Goal: Contribute content: Add original content to the website for others to see

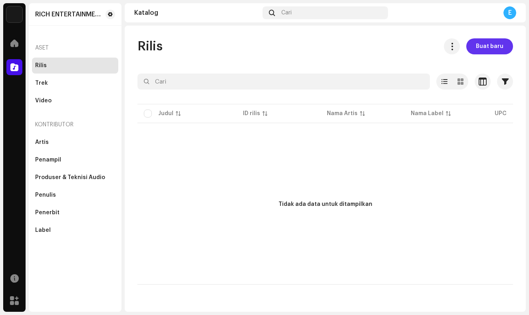
click at [484, 43] on span "Buat baru" at bounding box center [490, 46] width 28 height 16
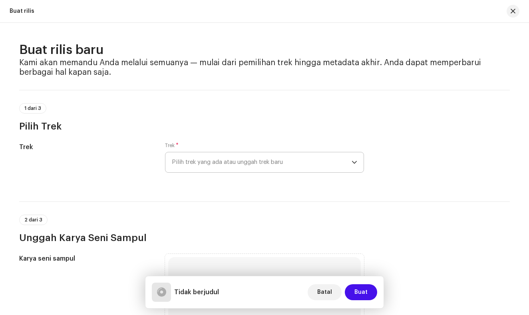
click at [352, 161] on icon "dropdown trigger" at bounding box center [355, 163] width 6 height 6
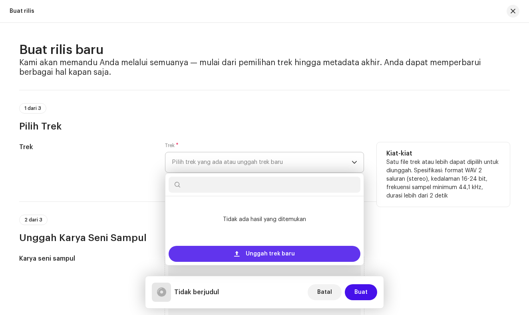
click at [245, 251] on div "Unggah trek baru" at bounding box center [265, 254] width 192 height 16
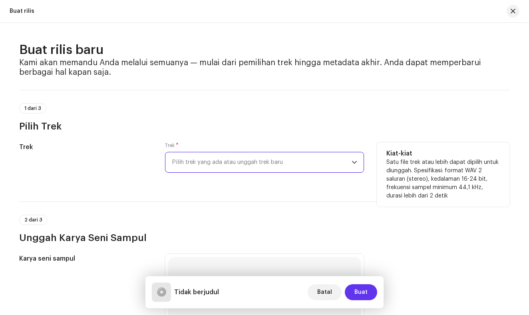
click at [359, 289] on span "Buat" at bounding box center [361, 292] width 13 height 16
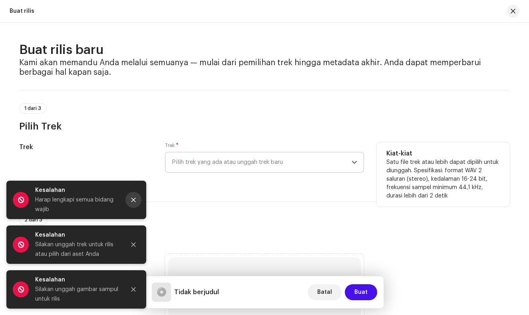
click at [138, 197] on button "Close" at bounding box center [134, 200] width 16 height 16
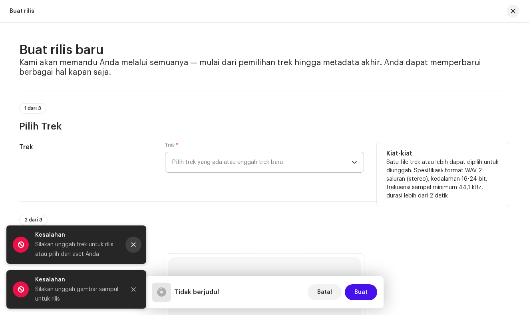
click at [133, 245] on icon "Close" at bounding box center [134, 245] width 4 height 4
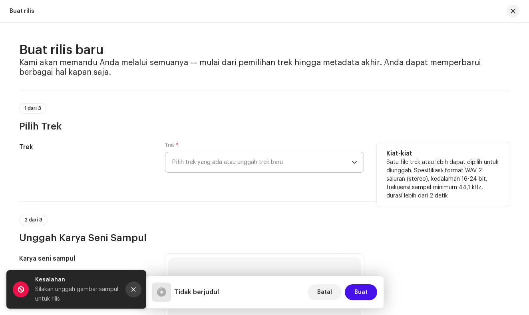
click at [131, 289] on icon "Close" at bounding box center [134, 290] width 6 height 6
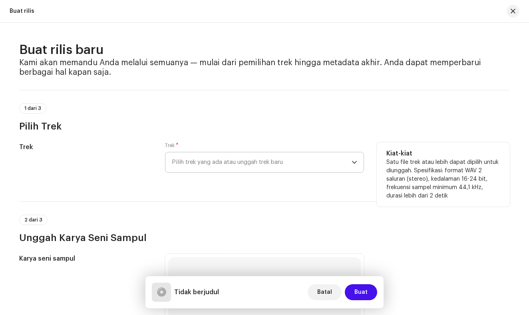
click at [352, 162] on icon "dropdown trigger" at bounding box center [355, 163] width 6 height 6
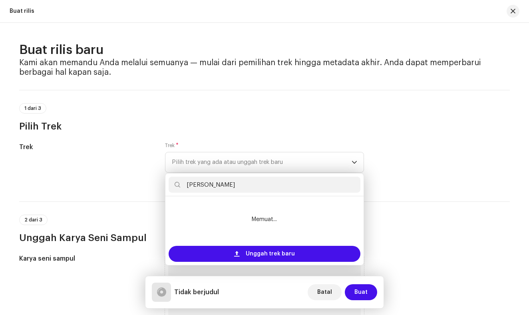
type input "hylan ho nama"
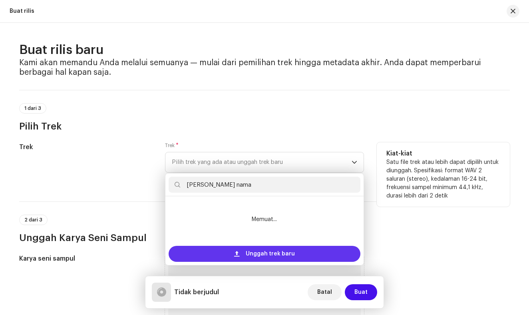
click at [260, 253] on span "Unggah trek baru" at bounding box center [270, 254] width 49 height 16
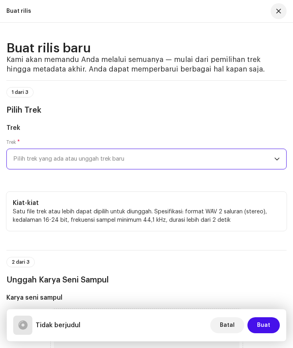
click at [276, 158] on icon "dropdown trigger" at bounding box center [277, 159] width 6 height 6
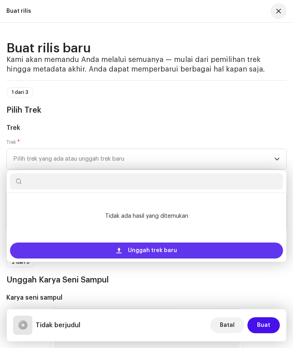
click at [182, 246] on div "Unggah trek baru" at bounding box center [146, 251] width 273 height 16
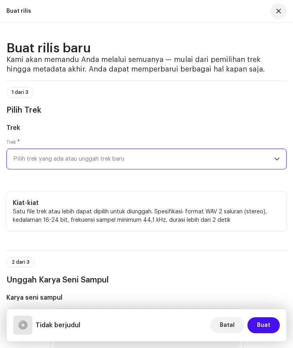
click at [277, 161] on icon "dropdown trigger" at bounding box center [277, 159] width 6 height 6
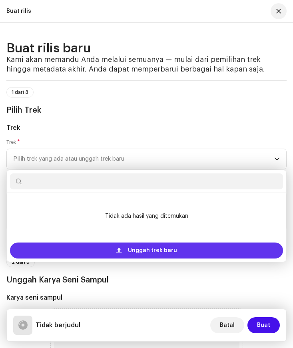
click at [200, 255] on div "Unggah trek baru" at bounding box center [146, 251] width 273 height 16
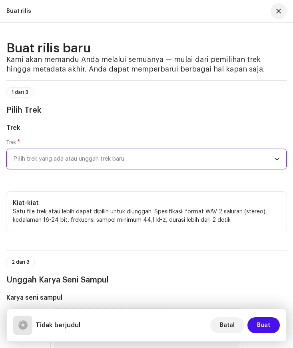
click at [267, 157] on span "Pilih trek yang ada atau unggah trek baru" at bounding box center [143, 159] width 261 height 20
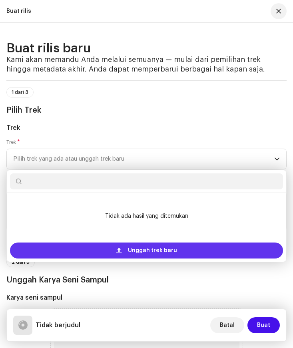
click at [183, 247] on div "Unggah trek baru" at bounding box center [146, 251] width 273 height 16
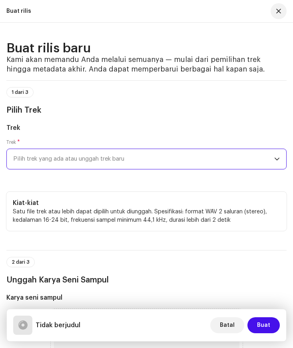
click at [285, 13] on button "button" at bounding box center [279, 11] width 16 height 16
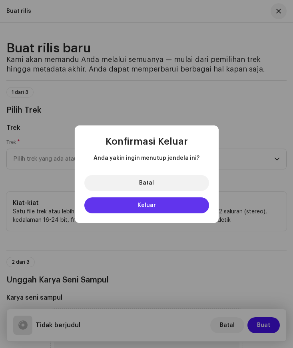
click at [128, 208] on button "Keluar" at bounding box center [146, 205] width 125 height 16
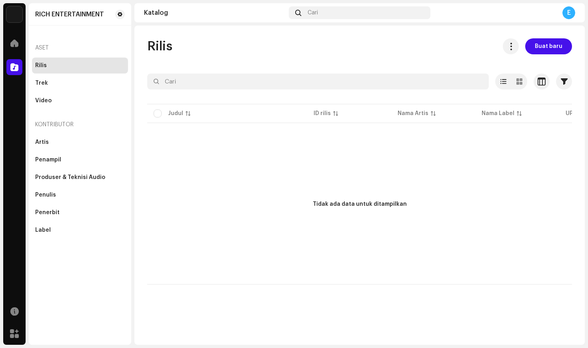
click at [231, 169] on div "Tidak ada data untuk ditampilkan" at bounding box center [359, 205] width 425 height 160
click at [432, 126] on div "Tidak ada data untuk ditampilkan" at bounding box center [359, 205] width 425 height 160
click at [167, 315] on div "Rilis Buat baru Dipilih 0 Batalkan semua pilihan 0 Opsi Filter Status distribus…" at bounding box center [359, 185] width 450 height 319
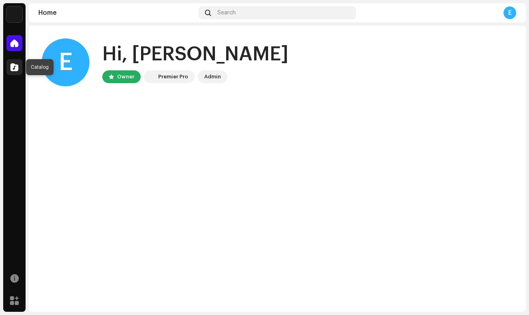
click at [15, 64] on span at bounding box center [14, 67] width 8 height 6
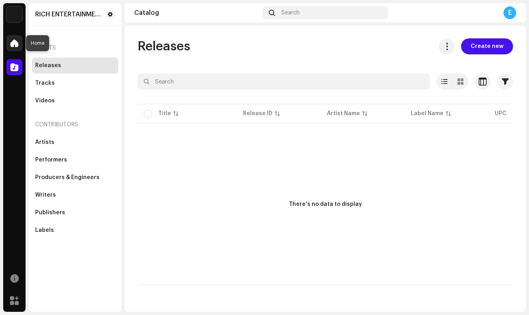
click at [13, 46] on span at bounding box center [14, 43] width 8 height 6
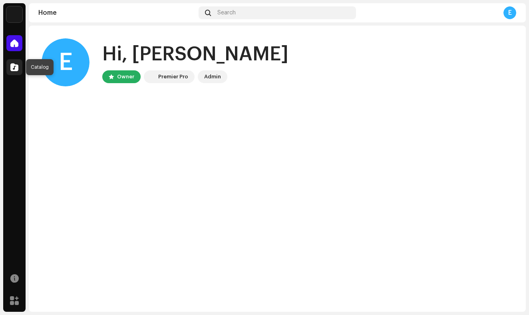
click at [13, 68] on span at bounding box center [14, 67] width 8 height 6
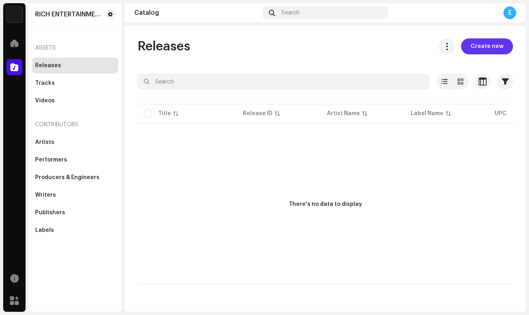
click at [489, 46] on span "Create new" at bounding box center [487, 46] width 33 height 16
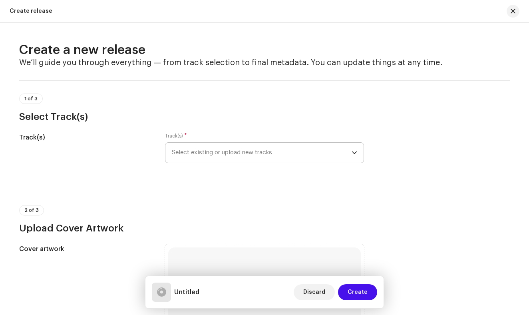
click at [196, 152] on span "Select existing or upload new tracks" at bounding box center [262, 153] width 180 height 20
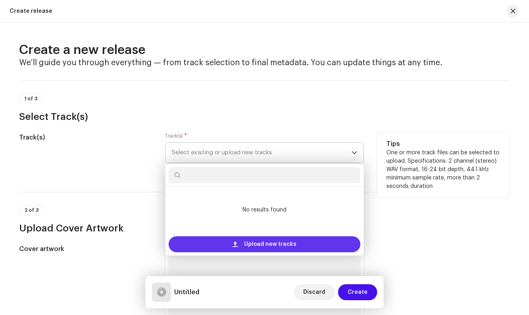
click at [221, 243] on div "Upload new tracks" at bounding box center [265, 244] width 192 height 16
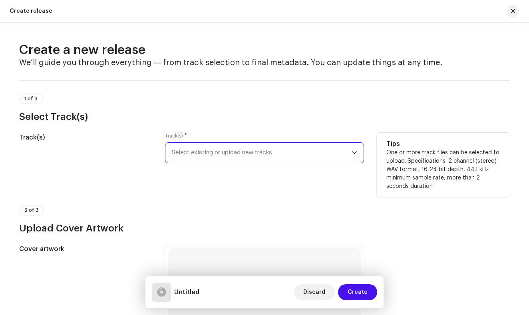
click at [98, 94] on div "1 of 3 Select Track(s)" at bounding box center [264, 109] width 491 height 30
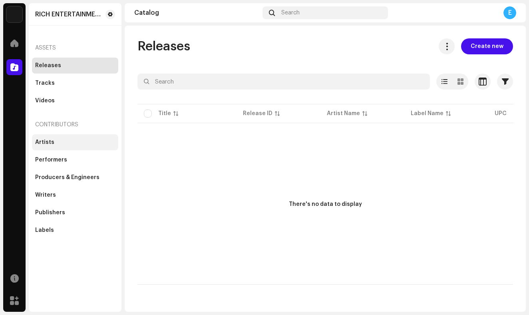
click at [46, 136] on div "Artists" at bounding box center [75, 142] width 86 height 16
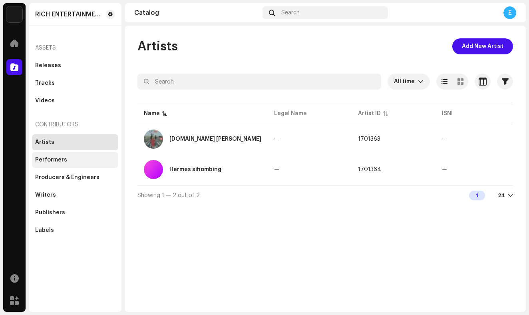
click at [72, 161] on div "Performers" at bounding box center [75, 160] width 80 height 6
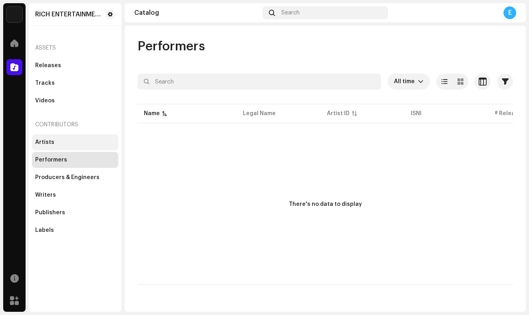
click at [79, 136] on div "Artists" at bounding box center [75, 142] width 86 height 16
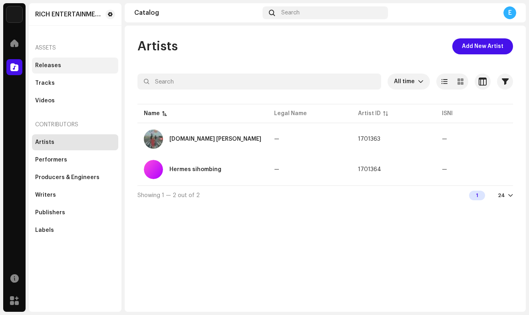
click at [48, 64] on div "Releases" at bounding box center [48, 65] width 26 height 6
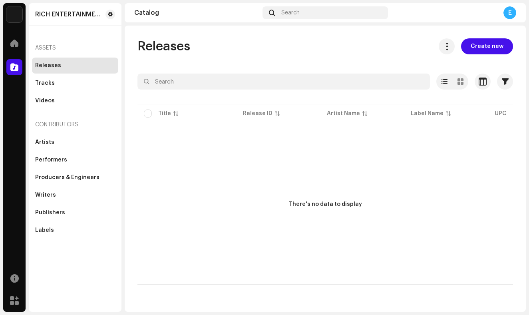
click at [148, 116] on p-table "Title Release ID Artist Name Label Name UPC Creation Date Tracks Duration" at bounding box center [326, 113] width 376 height 22
click at [485, 48] on span "Create new" at bounding box center [487, 46] width 33 height 16
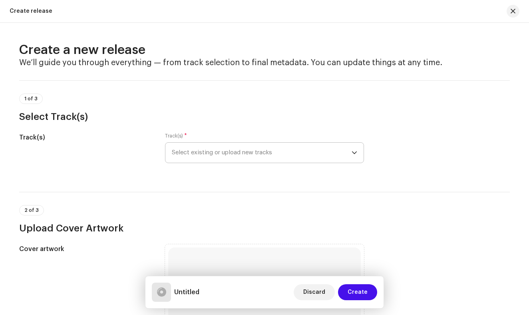
click at [354, 154] on icon "dropdown trigger" at bounding box center [355, 153] width 6 height 6
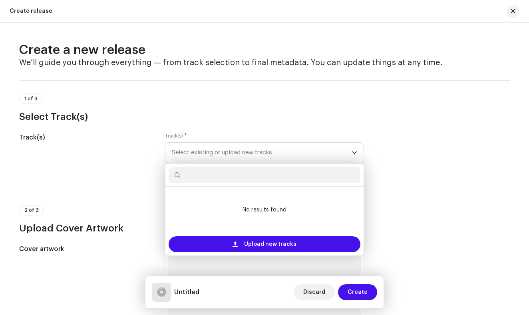
click at [384, 200] on div "2 of 3 Upload Cover Artwork" at bounding box center [264, 213] width 491 height 43
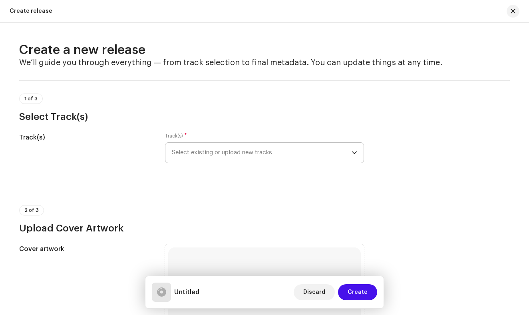
click at [354, 151] on icon "dropdown trigger" at bounding box center [355, 153] width 6 height 6
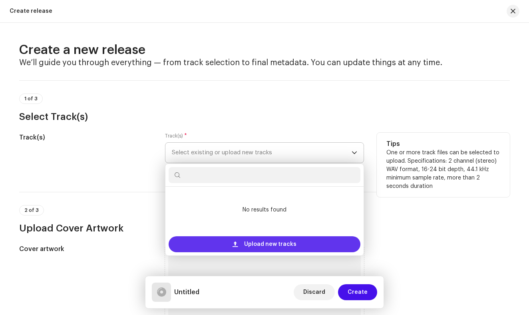
click at [292, 244] on span "Upload new tracks" at bounding box center [270, 244] width 52 height 16
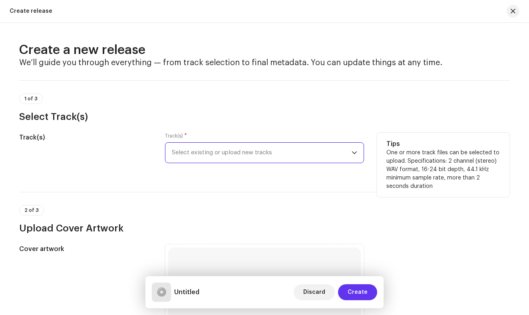
click at [365, 294] on span "Create" at bounding box center [358, 292] width 20 height 16
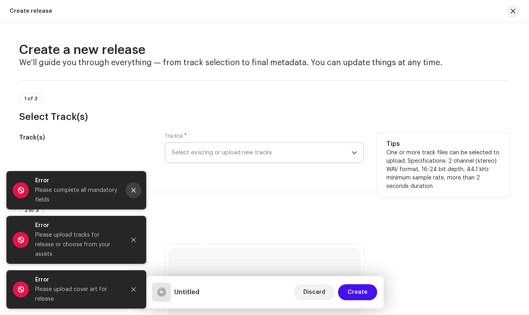
click at [131, 193] on icon "Close" at bounding box center [134, 190] width 6 height 6
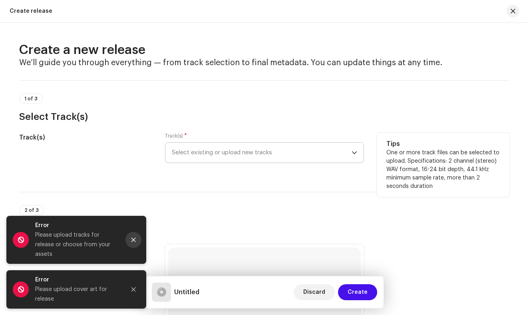
click at [132, 243] on icon "Close" at bounding box center [134, 240] width 6 height 6
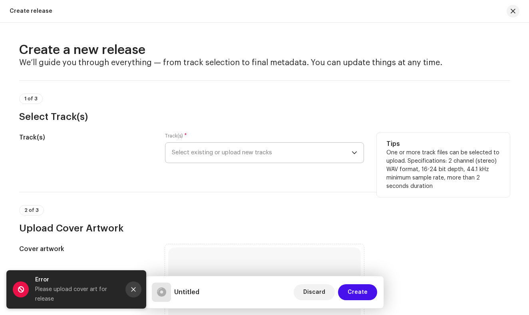
click at [134, 290] on icon "Close" at bounding box center [134, 289] width 4 height 4
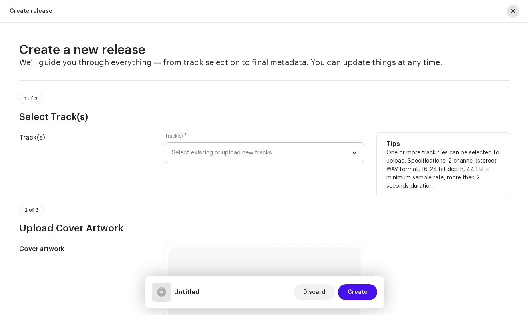
click at [516, 12] on button "button" at bounding box center [513, 11] width 13 height 13
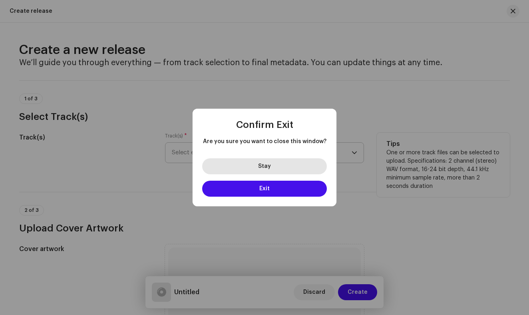
click at [294, 172] on button "Stay" at bounding box center [264, 166] width 125 height 16
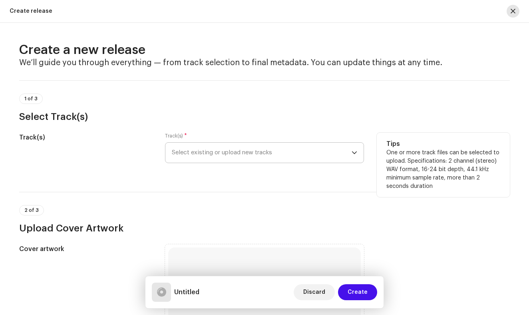
click at [513, 10] on span "button" at bounding box center [513, 11] width 5 height 6
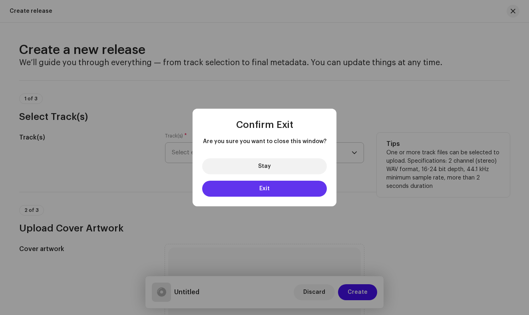
click at [275, 191] on button "Exit" at bounding box center [264, 189] width 125 height 16
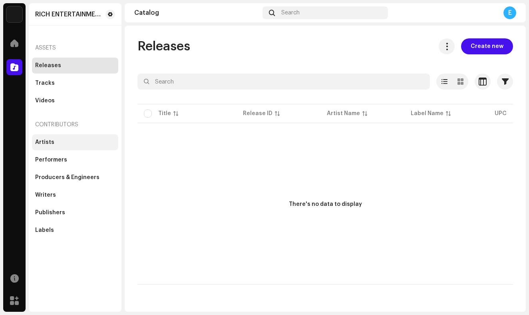
click at [73, 141] on div "Artists" at bounding box center [75, 142] width 80 height 6
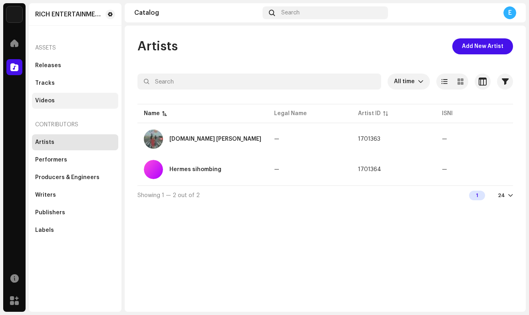
click at [64, 103] on div "Videos" at bounding box center [75, 101] width 80 height 6
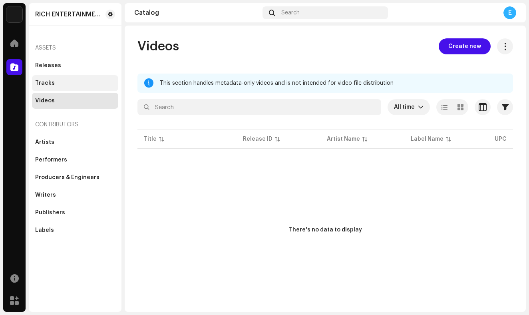
click at [71, 86] on div "Tracks" at bounding box center [75, 83] width 80 height 6
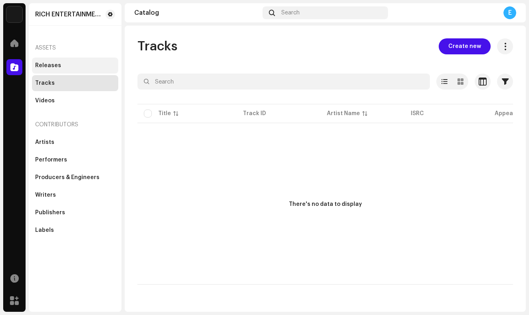
click at [78, 69] on div "Releases" at bounding box center [75, 66] width 86 height 16
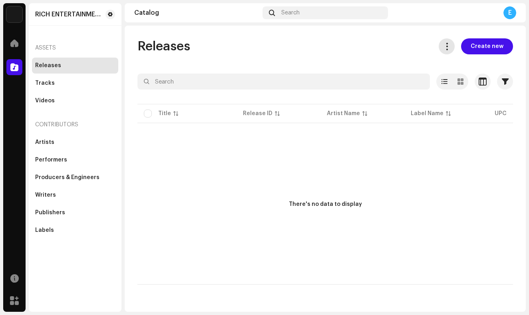
click at [451, 50] on span at bounding box center [447, 46] width 8 height 6
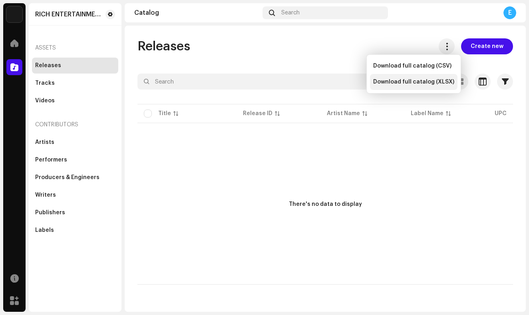
click at [423, 78] on div "Download full catalog (XLSX)" at bounding box center [414, 82] width 88 height 16
click at [478, 50] on span "Create new" at bounding box center [487, 46] width 33 height 16
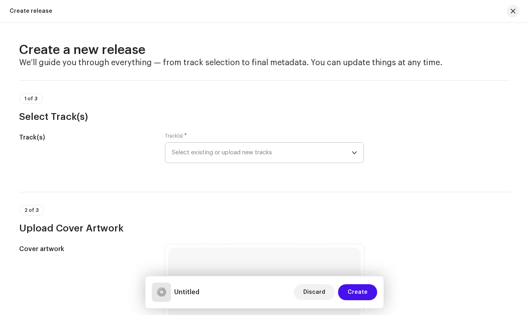
click at [352, 149] on div "dropdown trigger" at bounding box center [355, 153] width 6 height 20
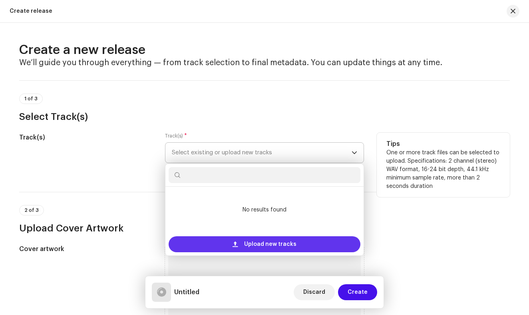
click at [283, 243] on span "Upload new tracks" at bounding box center [270, 244] width 52 height 16
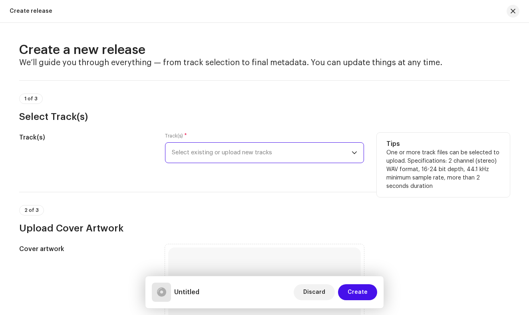
click at [213, 157] on span "Select existing or upload new tracks" at bounding box center [262, 153] width 180 height 20
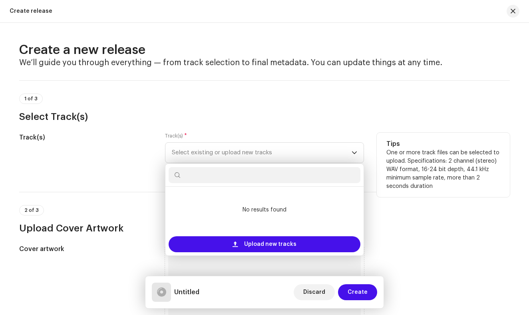
click at [193, 171] on input "text" at bounding box center [265, 175] width 192 height 16
click at [273, 138] on div "Track(s) * Select existing or upload new tracks No results found Upload new tra…" at bounding box center [264, 148] width 199 height 30
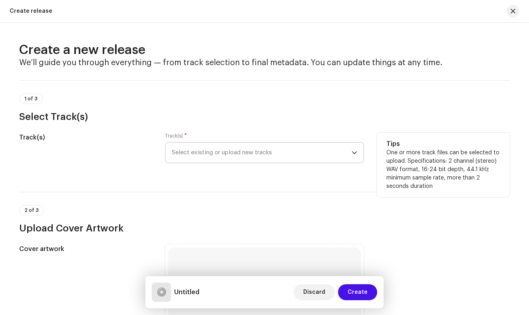
click at [355, 150] on icon "dropdown trigger" at bounding box center [355, 153] width 6 height 6
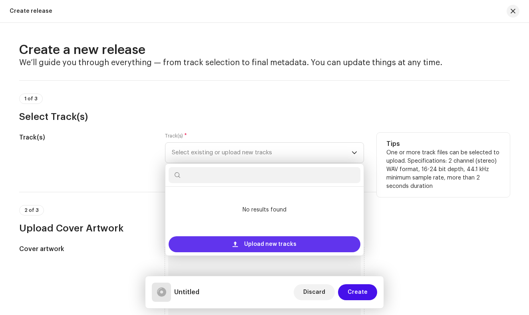
click at [278, 243] on span "Upload new tracks" at bounding box center [270, 244] width 52 height 16
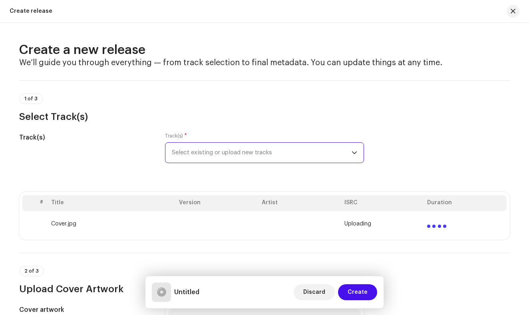
click at [352, 151] on icon "dropdown trigger" at bounding box center [355, 153] width 6 height 6
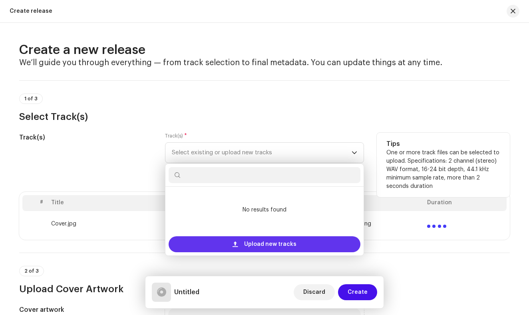
click at [273, 242] on span "Upload new tracks" at bounding box center [270, 244] width 52 height 16
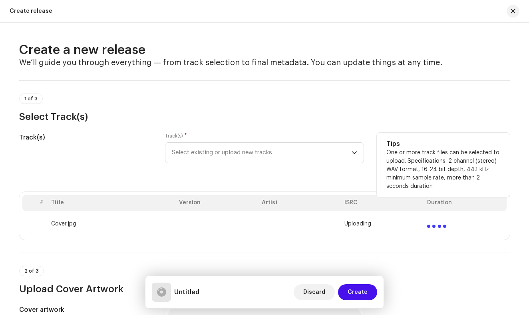
click at [434, 221] on div at bounding box center [436, 223] width 19 height 10
click at [365, 223] on span "Uploading" at bounding box center [358, 224] width 27 height 6
click at [54, 223] on td "Cover.jpg" at bounding box center [112, 224] width 128 height 26
click at [513, 11] on span "button" at bounding box center [513, 11] width 5 height 6
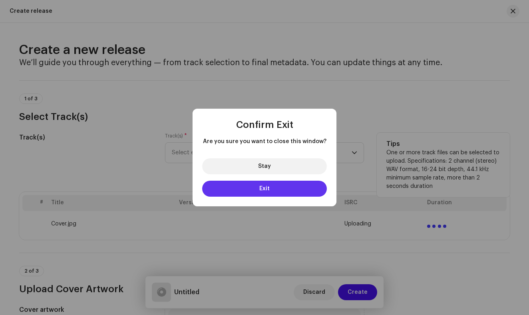
click at [320, 187] on button "Exit" at bounding box center [264, 189] width 125 height 16
